Goal: Transaction & Acquisition: Purchase product/service

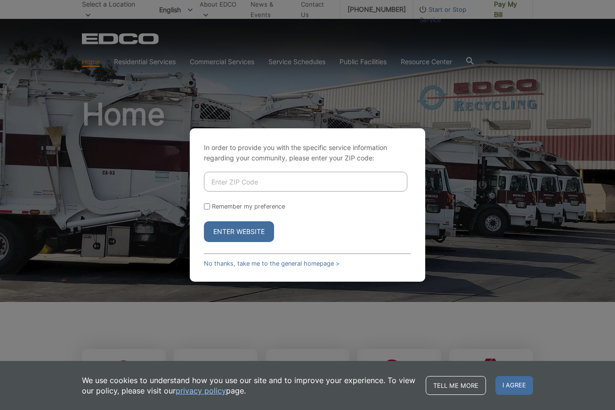
click at [291, 182] on input "Enter ZIP Code" at bounding box center [306, 182] width 204 height 20
type input "92040"
click at [246, 234] on button "Enter Website" at bounding box center [239, 231] width 70 height 21
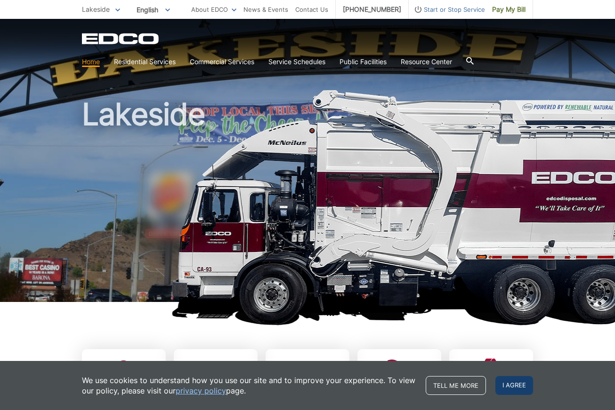
click at [514, 384] on span "I agree" at bounding box center [515, 385] width 38 height 19
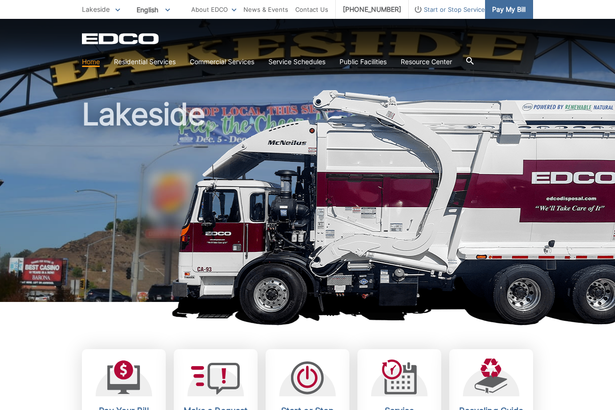
click at [506, 9] on span "Pay My Bill" at bounding box center [508, 9] width 33 height 10
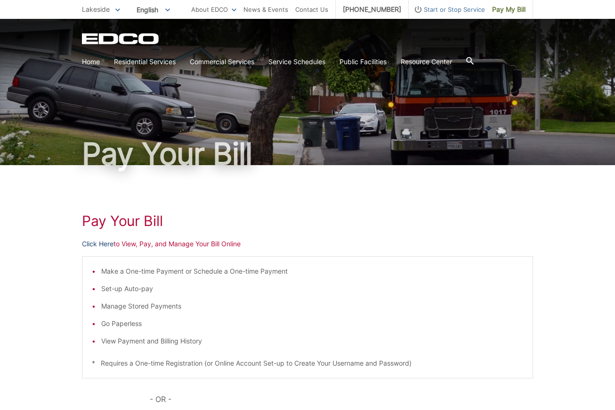
click at [100, 241] on link "Click Here" at bounding box center [98, 243] width 32 height 10
